Goal: Find specific page/section: Find specific page/section

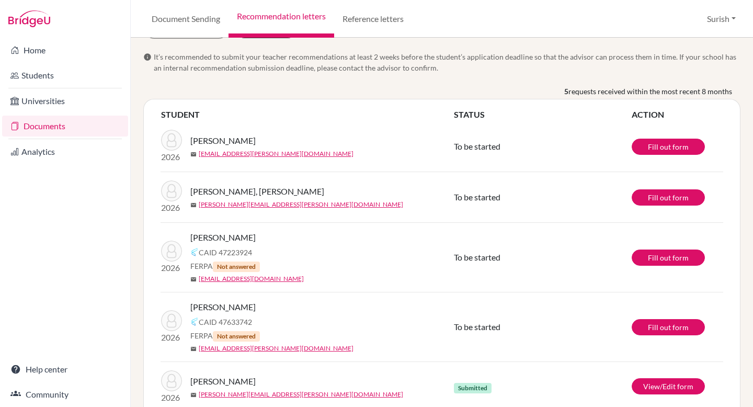
scroll to position [60, 0]
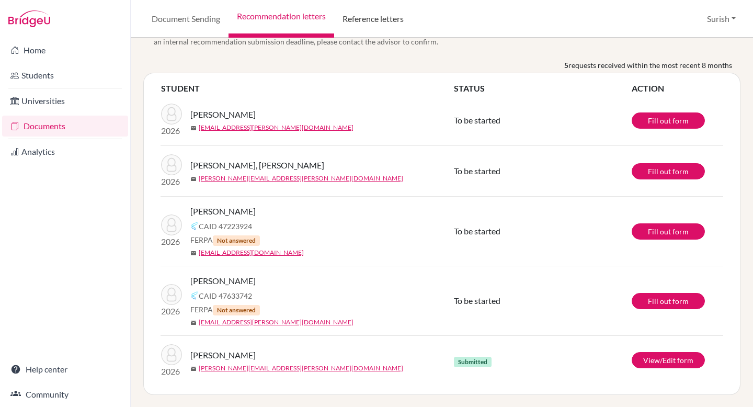
click at [375, 22] on link "Reference letters" at bounding box center [373, 19] width 78 height 38
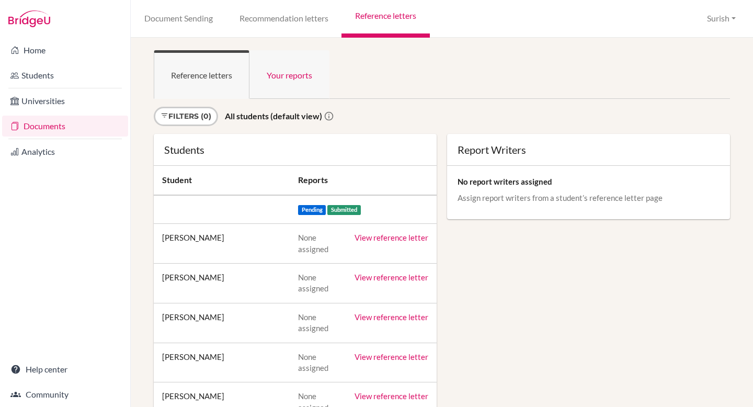
click at [294, 73] on link "Your reports" at bounding box center [289, 74] width 80 height 49
